Goal: Information Seeking & Learning: Learn about a topic

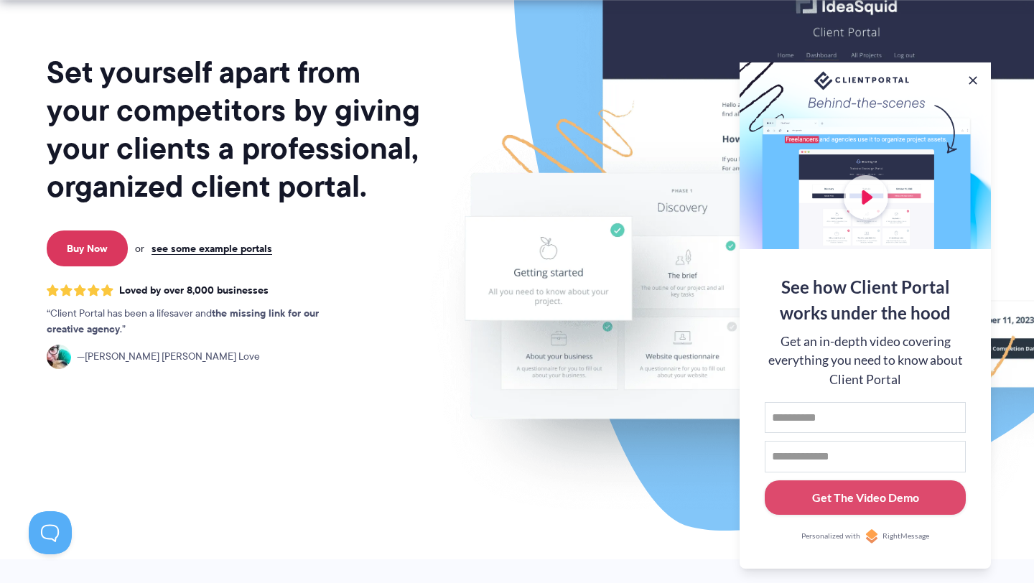
scroll to position [164, 0]
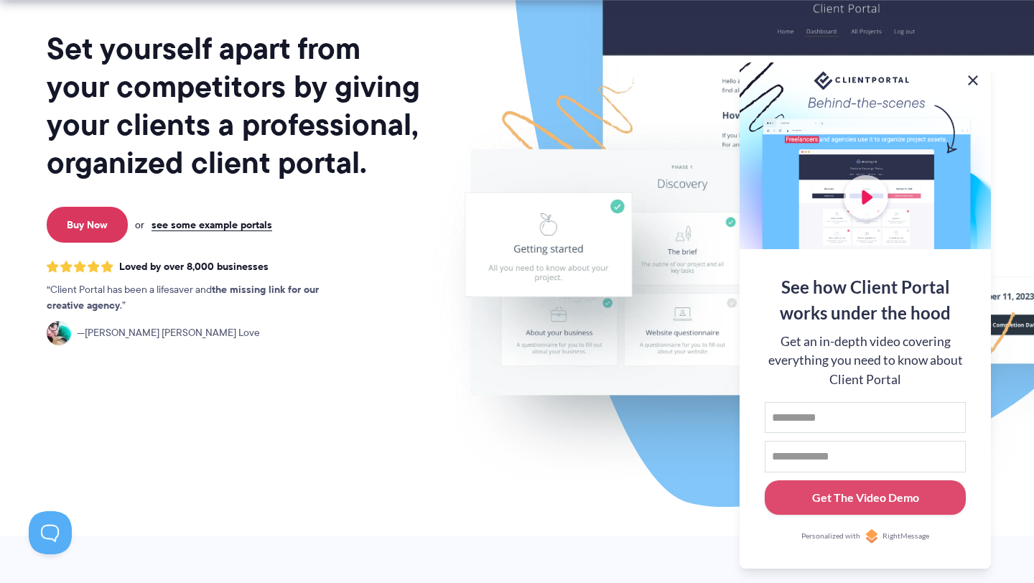
click at [976, 78] on button at bounding box center [972, 80] width 17 height 17
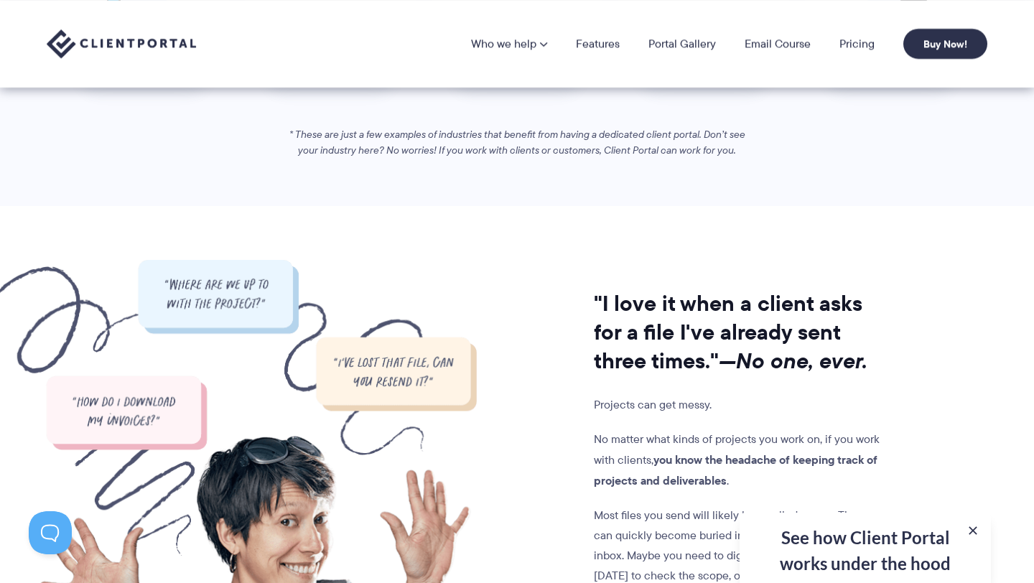
scroll to position [742, 0]
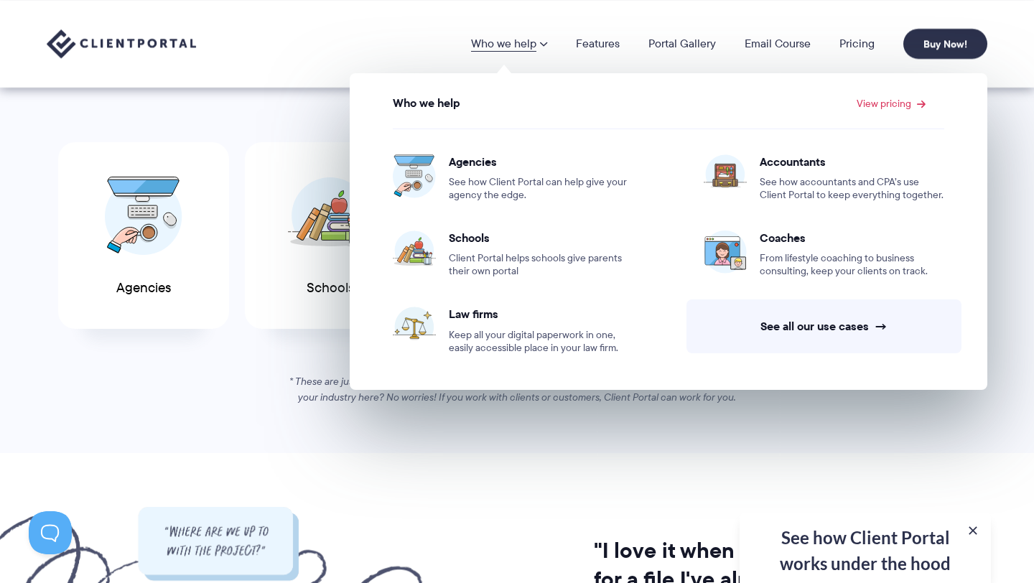
click at [511, 38] on link "Who we help" at bounding box center [509, 43] width 76 height 11
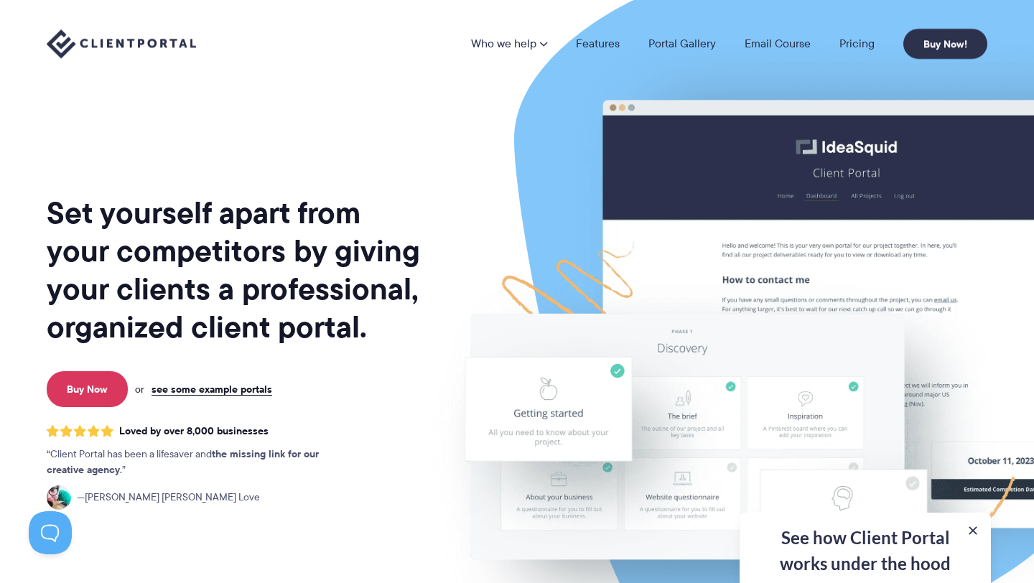
click at [511, 38] on link "Who we help" at bounding box center [509, 43] width 76 height 11
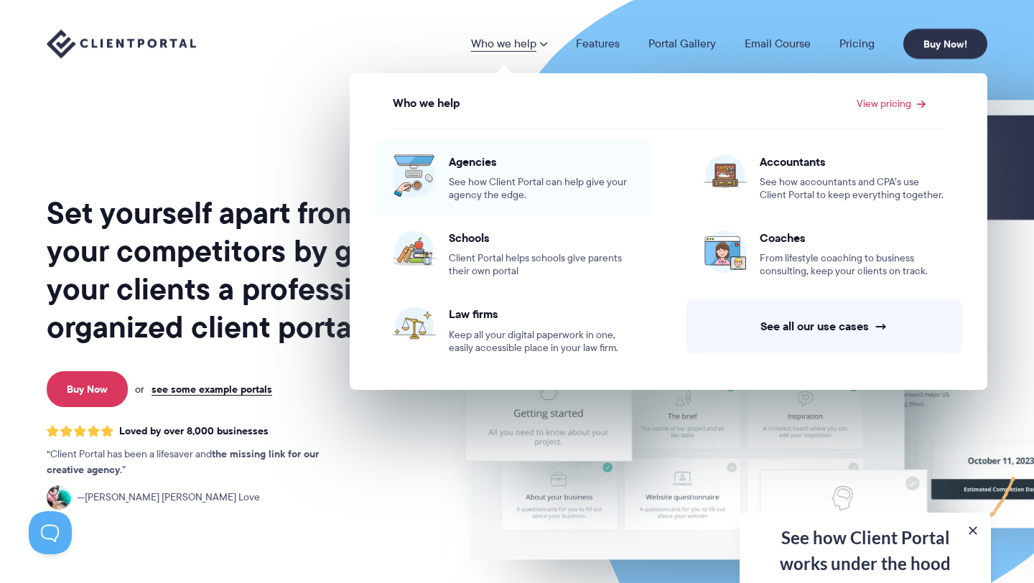
click at [503, 180] on span "See how Client Portal can help give your agency the edge." at bounding box center [541, 189] width 185 height 26
